Goal: Check status: Check status

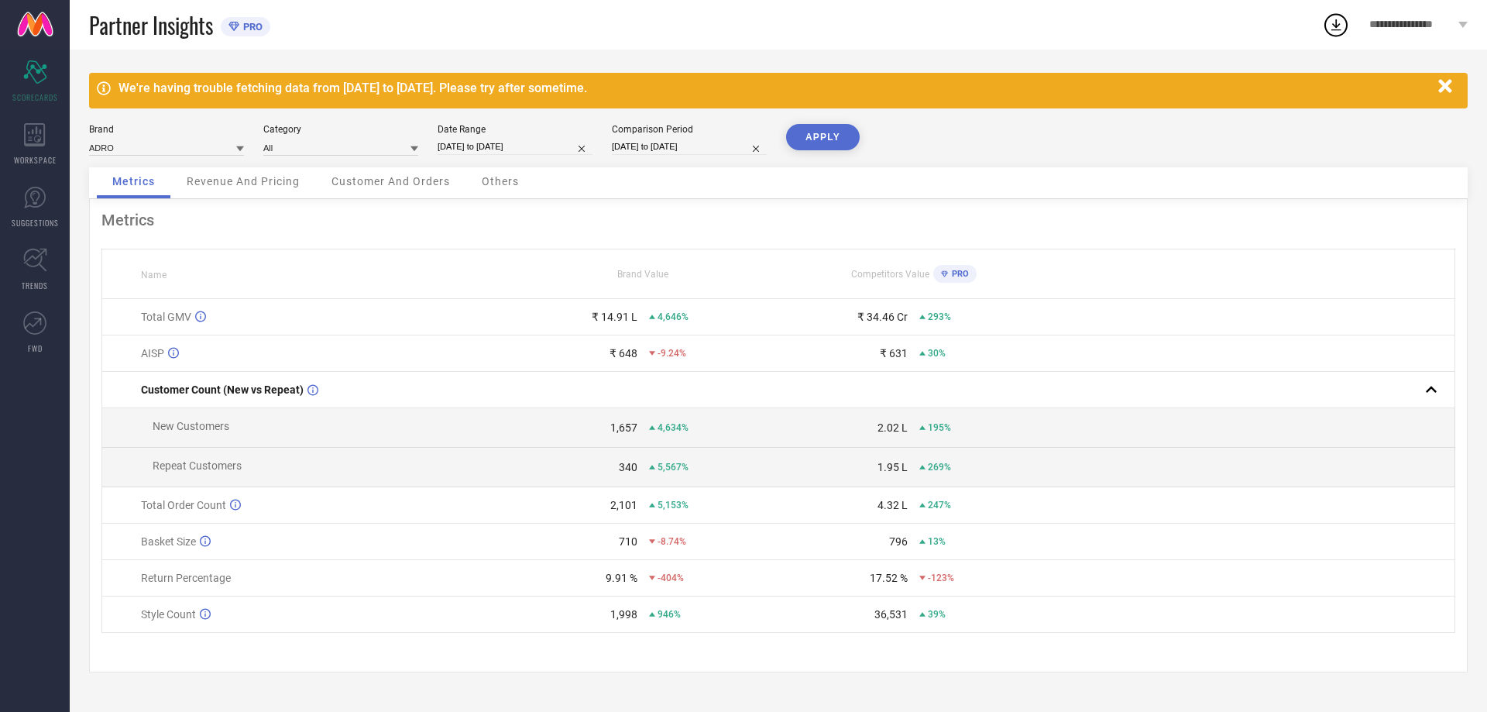
click at [508, 148] on input "[DATE] to [DATE]" at bounding box center [515, 147] width 155 height 16
select select "7"
select select "2025"
select select "8"
select select "2025"
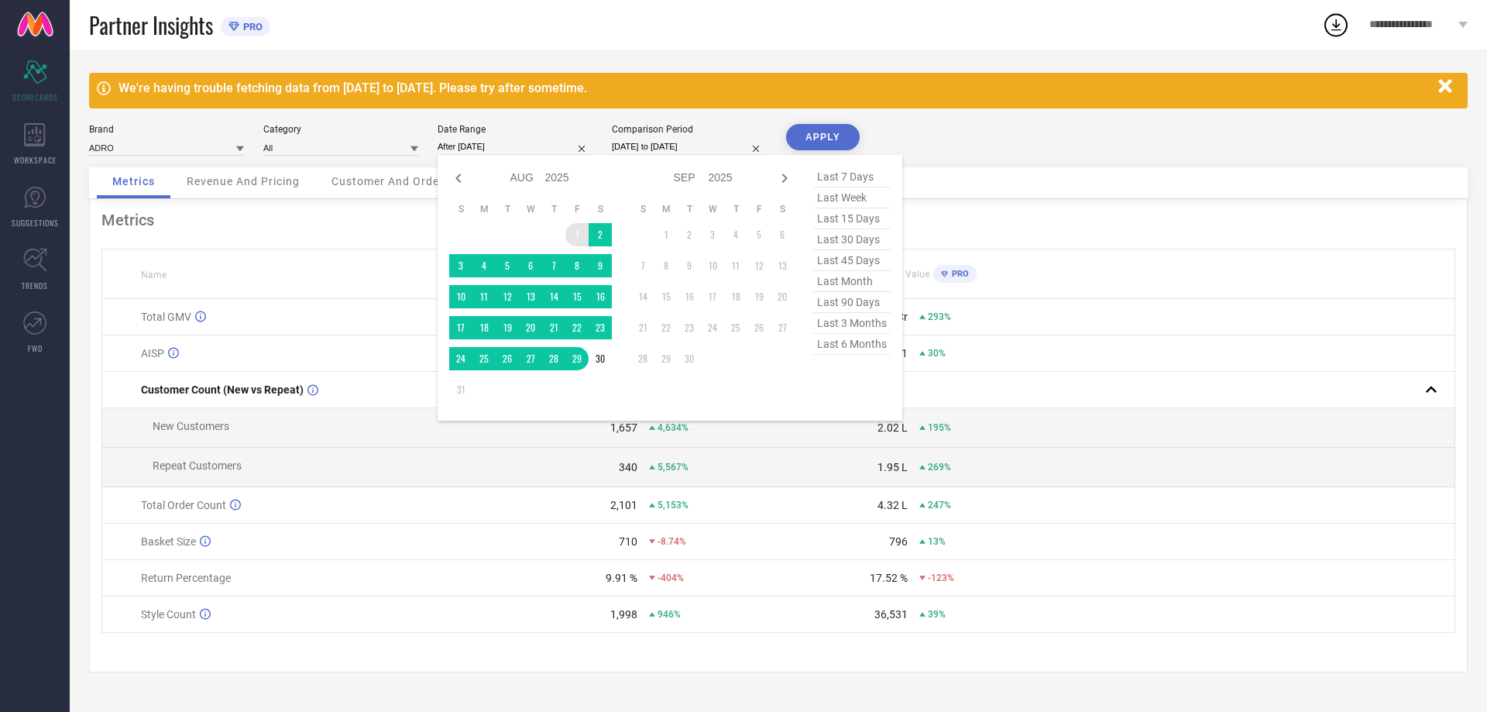
click at [577, 235] on td "1" at bounding box center [576, 234] width 23 height 23
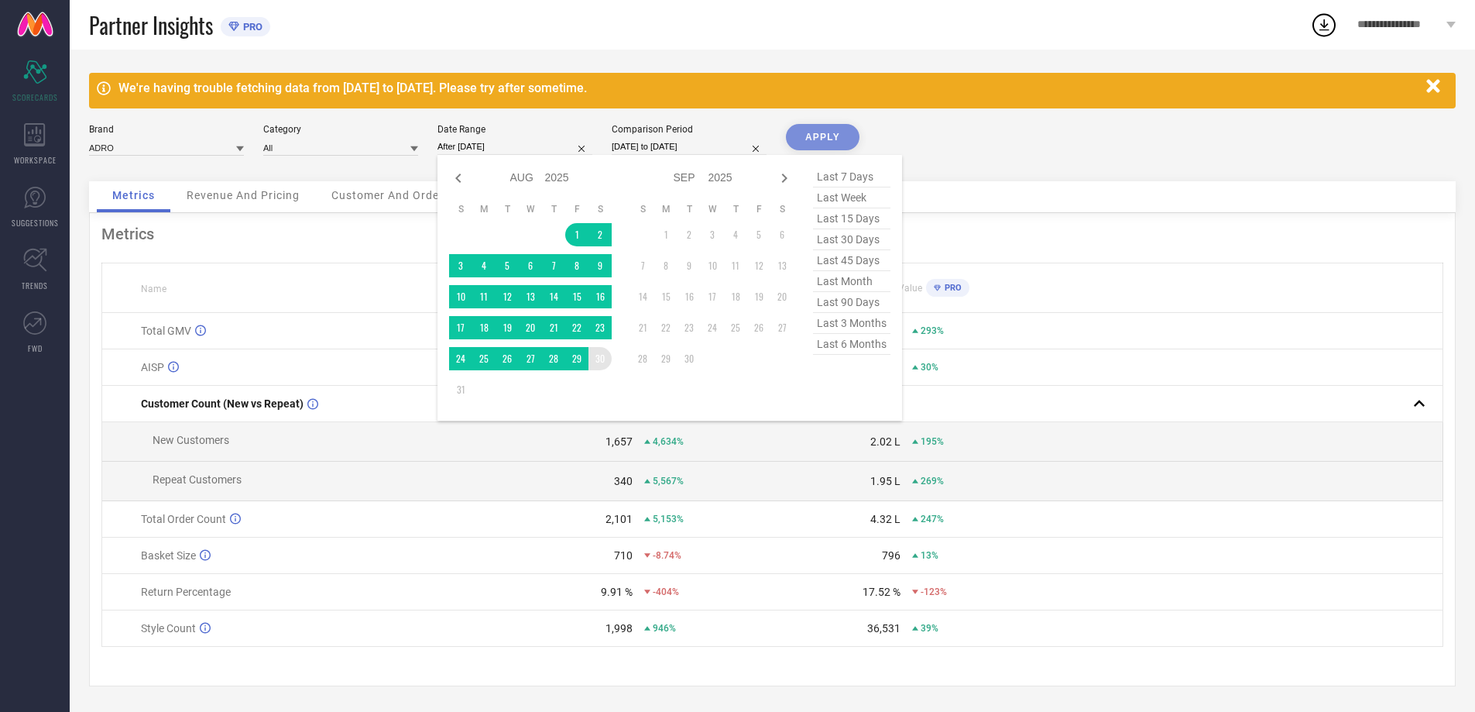
type input "[DATE] to [DATE]"
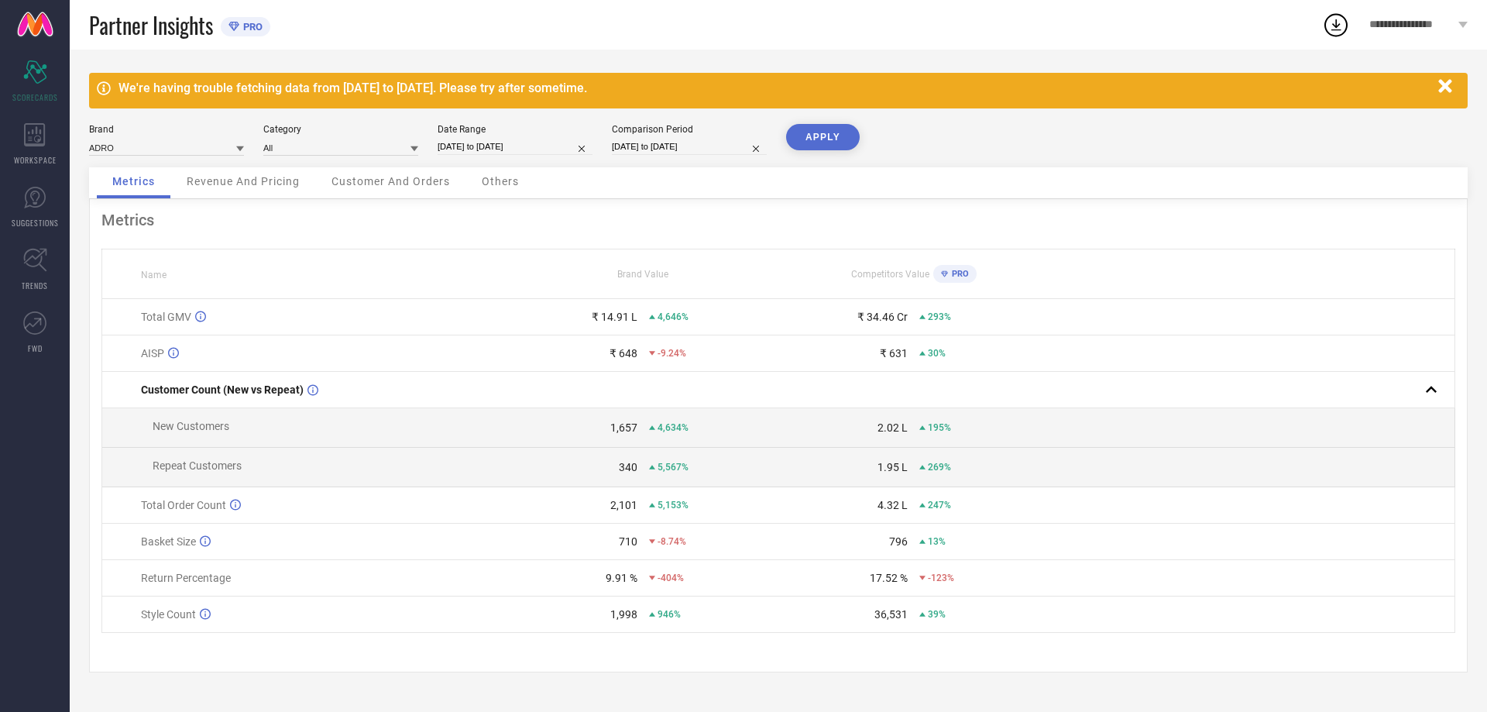
click at [822, 137] on button "APPLY" at bounding box center [823, 137] width 74 height 26
click at [1444, 84] on icon "button" at bounding box center [1444, 85] width 13 height 13
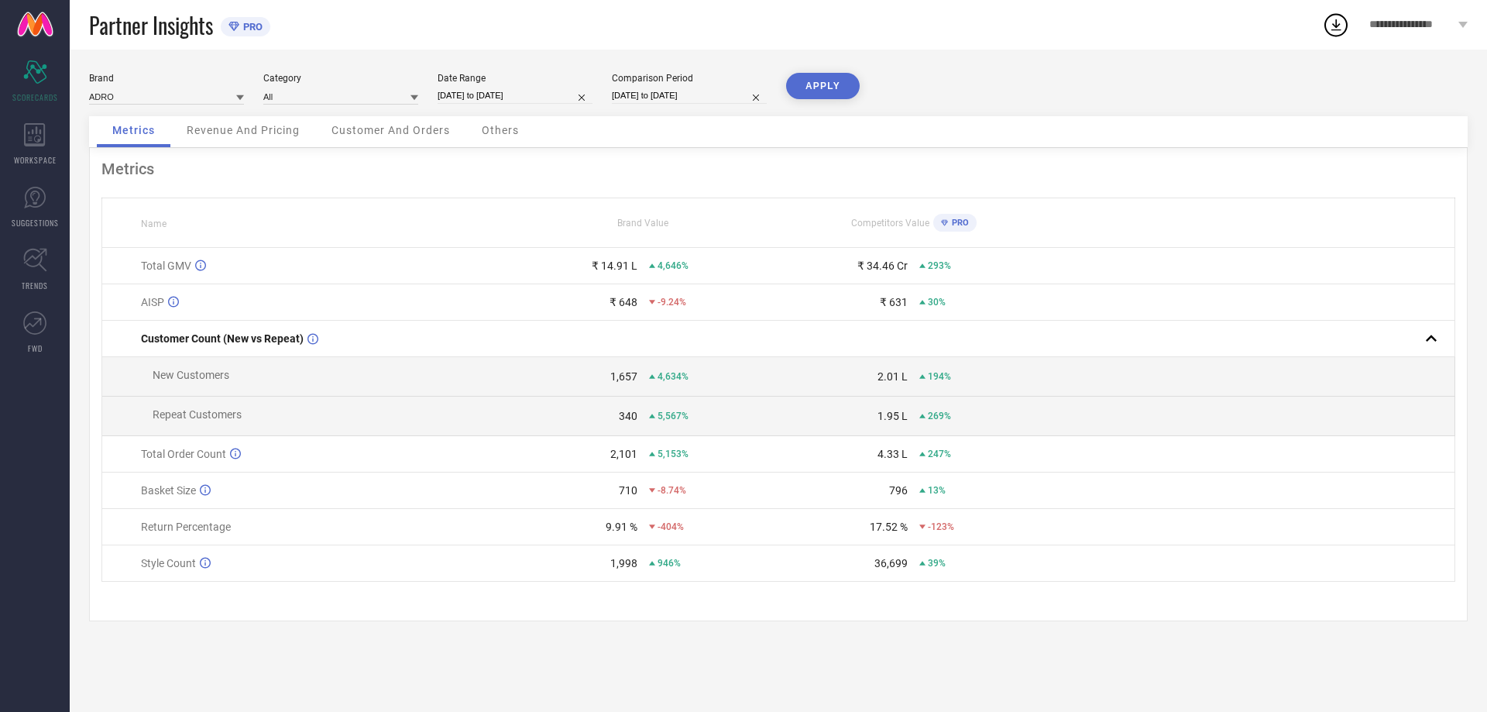
click at [509, 96] on input "[DATE] to [DATE]" at bounding box center [515, 96] width 155 height 16
select select "7"
select select "2025"
select select "8"
select select "2025"
